Goal: Communication & Community: Ask a question

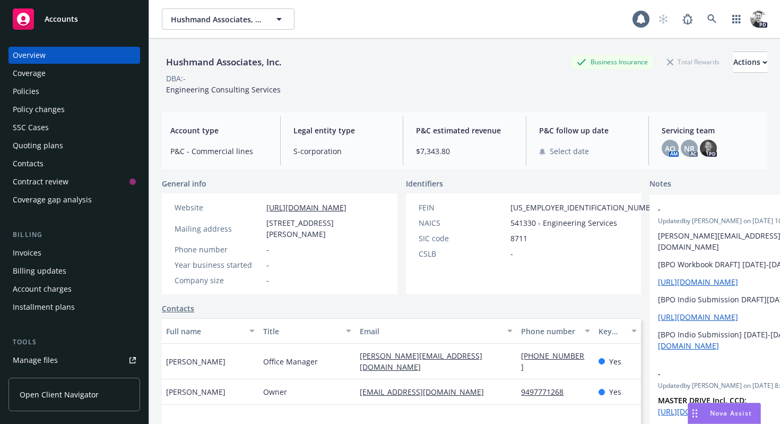
click at [724, 411] on span "Nova Assist" at bounding box center [731, 412] width 42 height 9
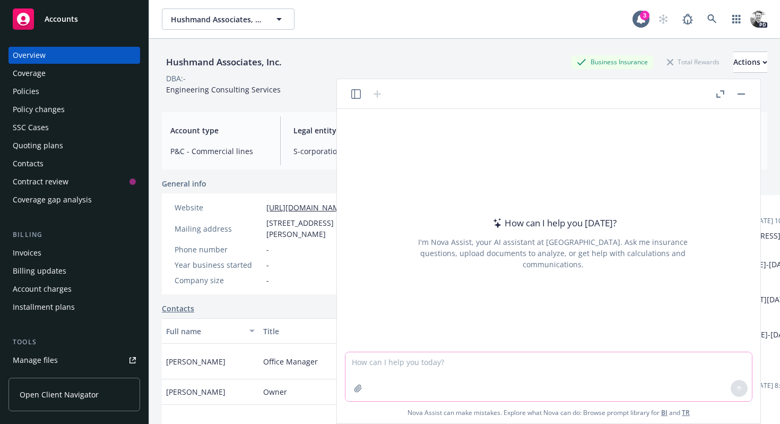
click at [399, 365] on textarea at bounding box center [549, 376] width 407 height 49
type textarea "c"
type textarea "C"
type textarea "Hi, can you determine if I could have gone direct to AIG for BTG Ingredients's …"
